Goal: Task Accomplishment & Management: Use online tool/utility

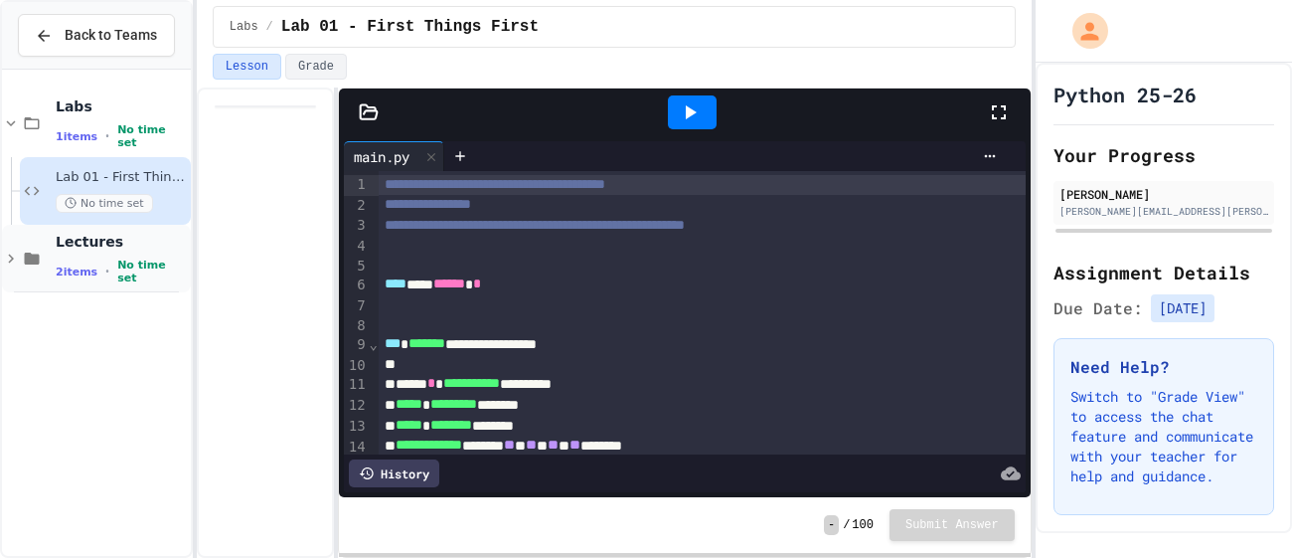
click at [76, 272] on span "2 items" at bounding box center [77, 271] width 42 height 13
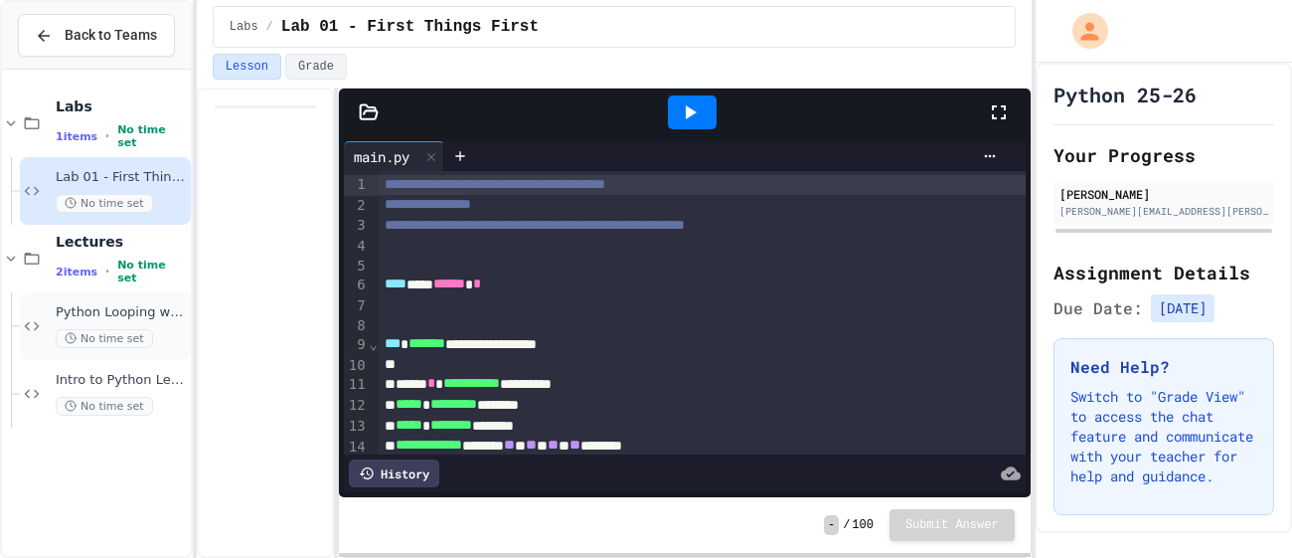
click at [62, 311] on span "Python Looping with Images Lecture" at bounding box center [121, 312] width 131 height 17
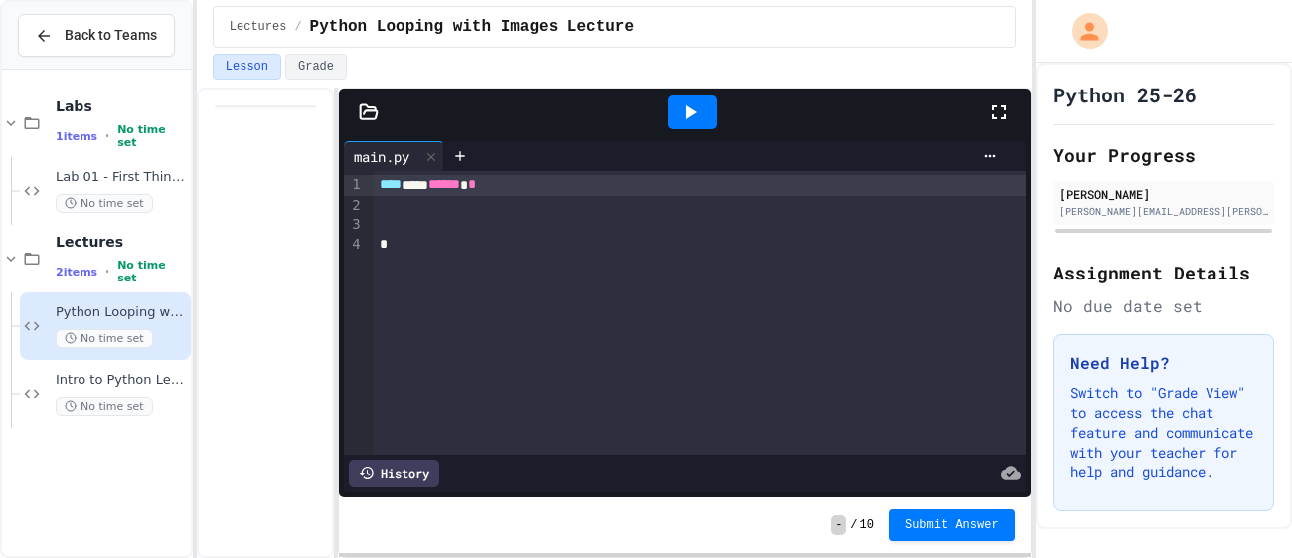
click at [540, 291] on div "**** *** ****** *" at bounding box center [700, 312] width 652 height 283
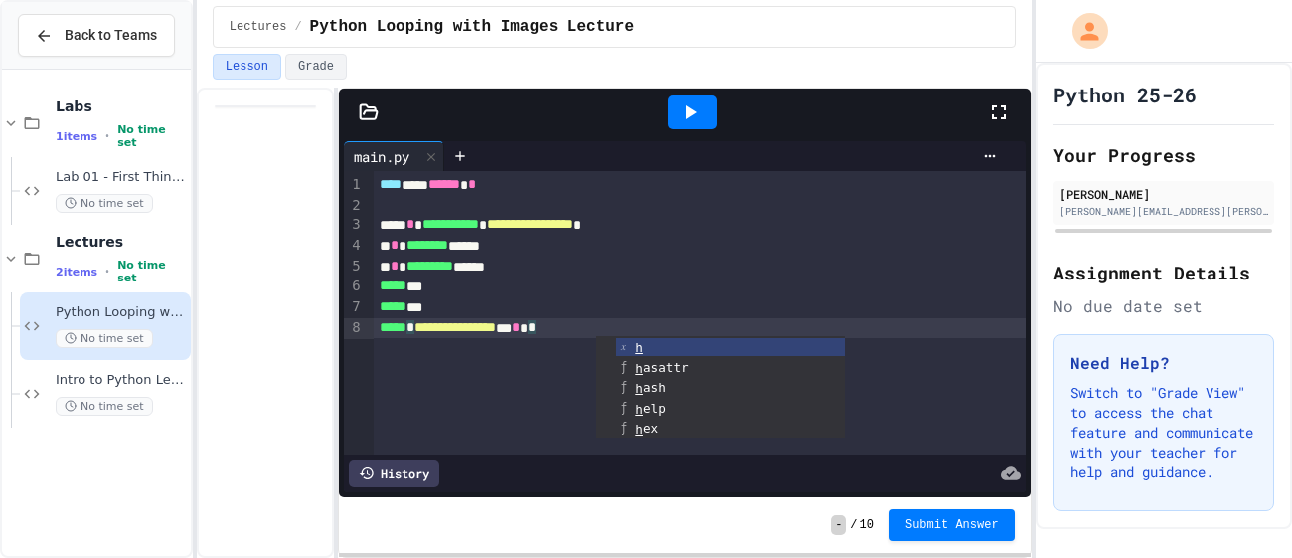
click at [689, 113] on icon at bounding box center [691, 112] width 11 height 14
